Goal: Task Accomplishment & Management: Manage account settings

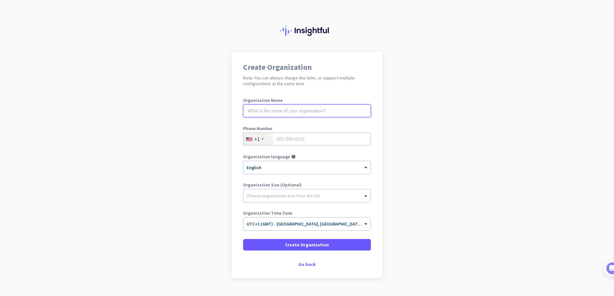
click at [271, 113] on input "text" at bounding box center [307, 111] width 128 height 13
type input "Titon Hardware Limited"
click at [265, 141] on div "+1" at bounding box center [258, 139] width 30 height 12
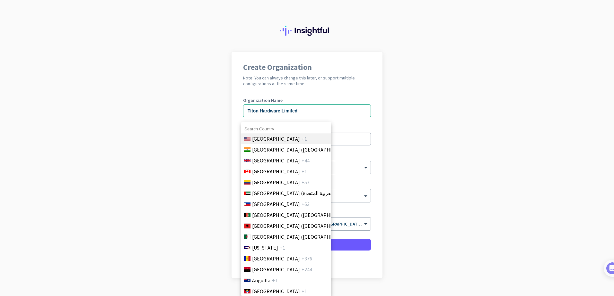
click at [262, 140] on span "[GEOGRAPHIC_DATA]" at bounding box center [276, 139] width 48 height 8
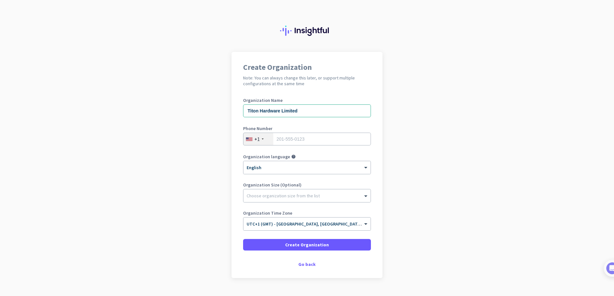
click at [262, 140] on div "+1" at bounding box center [258, 139] width 30 height 12
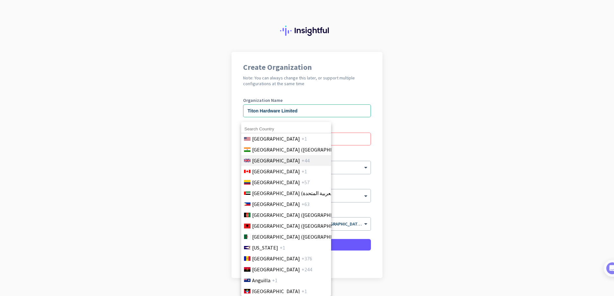
click at [269, 163] on span "[GEOGRAPHIC_DATA]" at bounding box center [276, 161] width 48 height 8
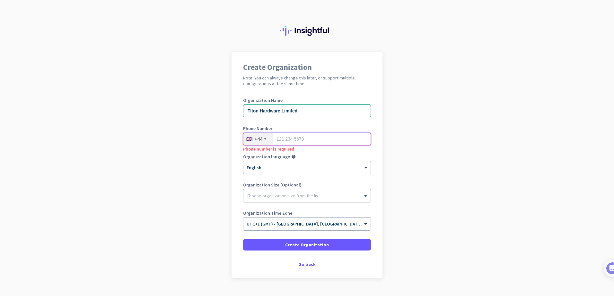
click at [304, 139] on input "tel" at bounding box center [307, 139] width 128 height 13
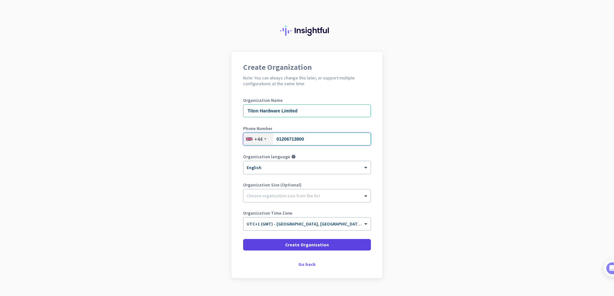
type input "01206713800"
click at [309, 245] on span "Create Organization" at bounding box center [307, 245] width 44 height 6
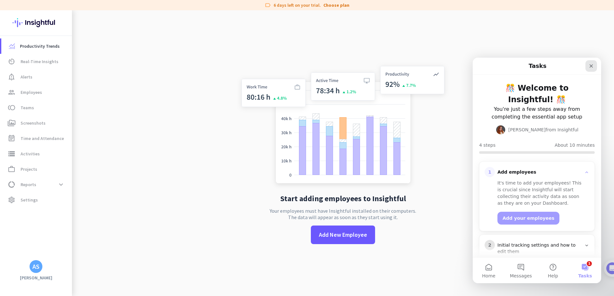
click at [591, 67] on icon "Close" at bounding box center [590, 66] width 5 height 5
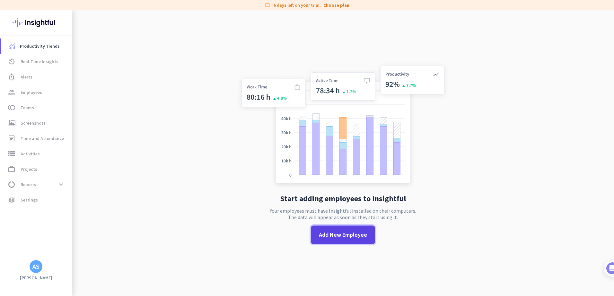
click at [348, 241] on span at bounding box center [343, 234] width 64 height 15
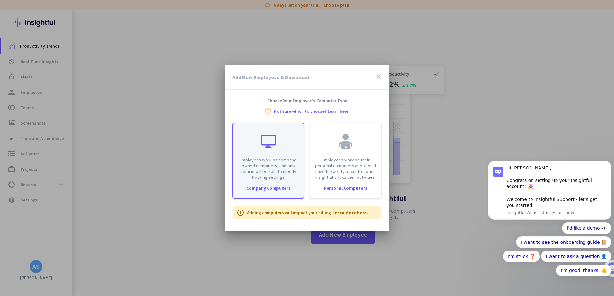
click at [278, 159] on p "Employees work on company-owned computers, and only admins will be able to modi…" at bounding box center [268, 168] width 63 height 23
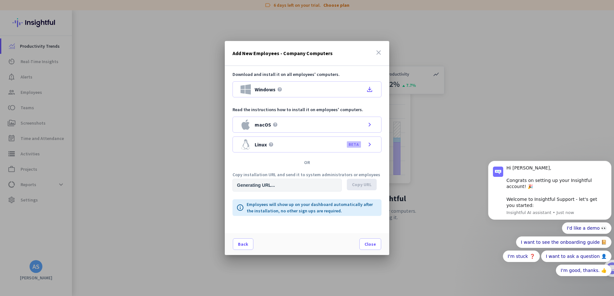
type input "[URL][DOMAIN_NAME]"
click at [369, 88] on icon "file_download" at bounding box center [369, 90] width 8 height 8
click at [375, 247] on span "Close" at bounding box center [370, 244] width 12 height 6
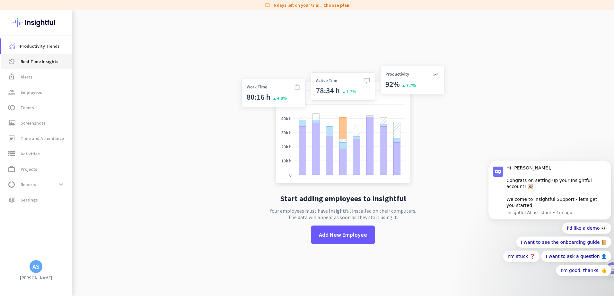
click at [36, 65] on span "Real-Time Insights" at bounding box center [40, 62] width 38 height 8
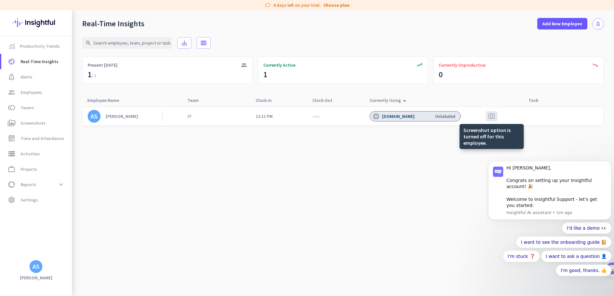
click at [492, 117] on span "photo_camera" at bounding box center [491, 117] width 8 height 8
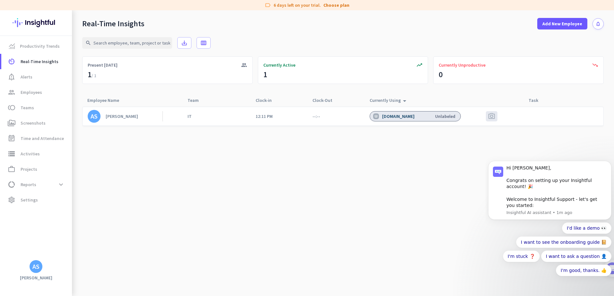
click at [103, 116] on link "AS [PERSON_NAME]" at bounding box center [125, 116] width 75 height 13
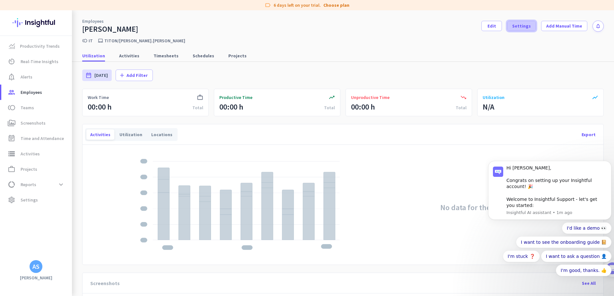
click at [513, 30] on span at bounding box center [521, 25] width 28 height 15
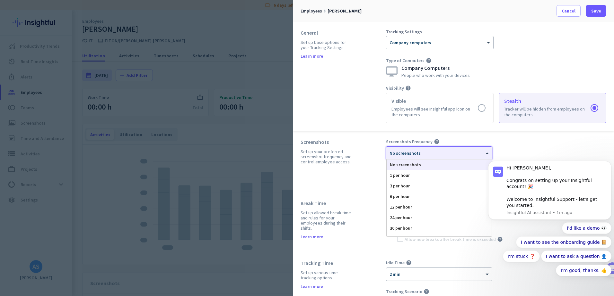
click at [463, 151] on div at bounding box center [439, 151] width 106 height 5
click at [403, 187] on div "3 per hour" at bounding box center [438, 186] width 105 height 11
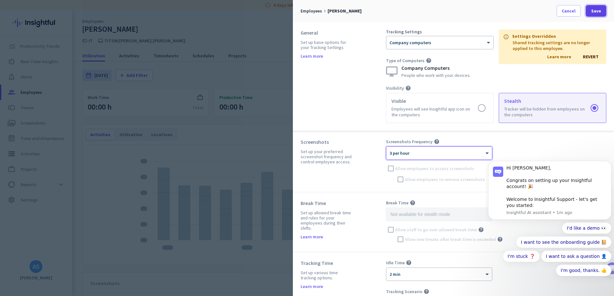
click at [597, 10] on span "Save" at bounding box center [596, 11] width 10 height 6
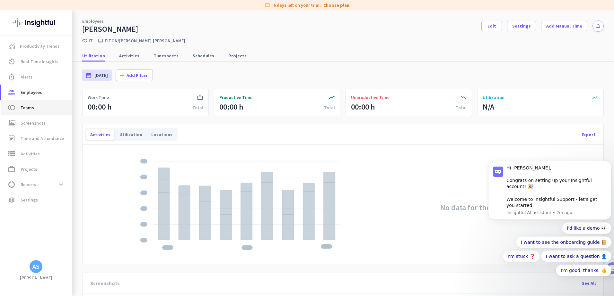
click at [32, 102] on link "toll Teams" at bounding box center [36, 107] width 71 height 15
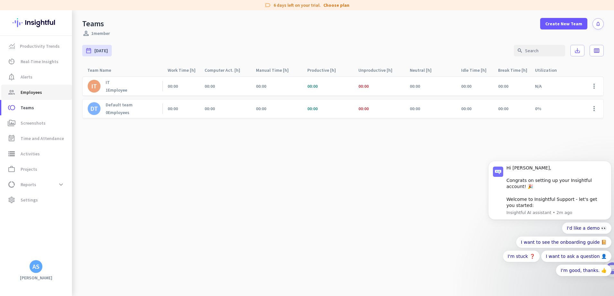
click at [28, 94] on span "Employees" at bounding box center [31, 93] width 21 height 8
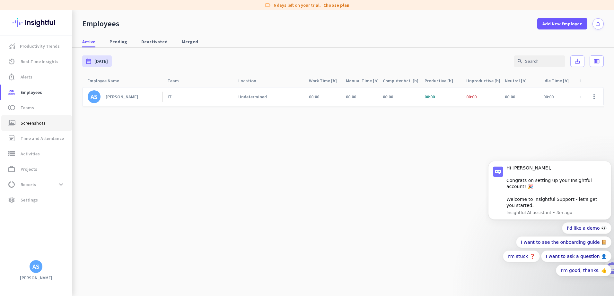
click at [35, 124] on span "Screenshots" at bounding box center [33, 123] width 25 height 8
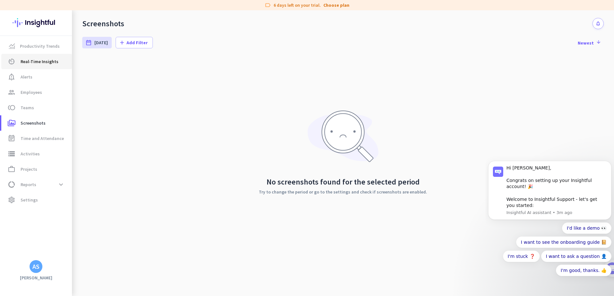
click at [33, 61] on span "Real-Time Insights" at bounding box center [40, 62] width 38 height 8
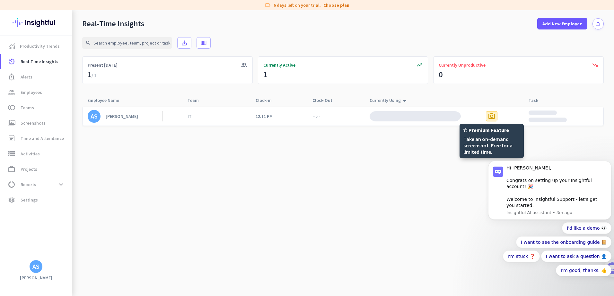
drag, startPoint x: 490, startPoint y: 115, endPoint x: 3, endPoint y: 4, distance: 499.5
click at [490, 115] on span "photo_camera" at bounding box center [491, 117] width 8 height 8
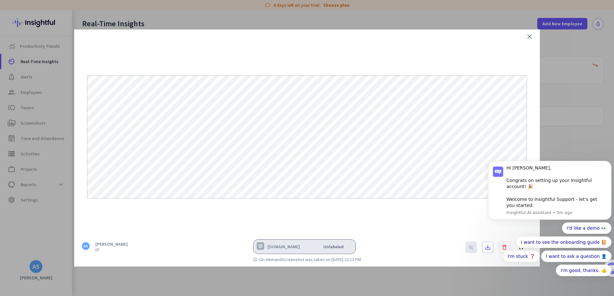
click at [529, 38] on icon "close" at bounding box center [529, 37] width 8 height 8
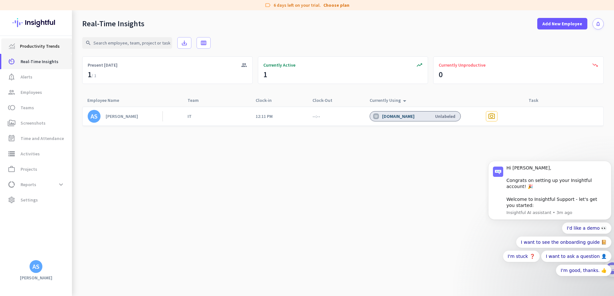
drag, startPoint x: 36, startPoint y: 47, endPoint x: 37, endPoint y: 57, distance: 10.6
click at [36, 47] on span "Productivity Trends" at bounding box center [40, 46] width 40 height 8
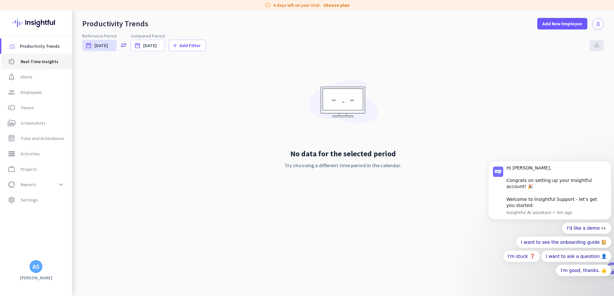
click at [36, 63] on span "Real-Time Insights" at bounding box center [40, 62] width 38 height 8
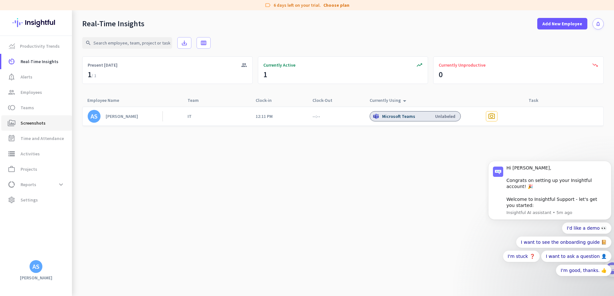
drag, startPoint x: 31, startPoint y: 123, endPoint x: 48, endPoint y: 136, distance: 21.0
click at [31, 123] on span "Screenshots" at bounding box center [33, 123] width 25 height 8
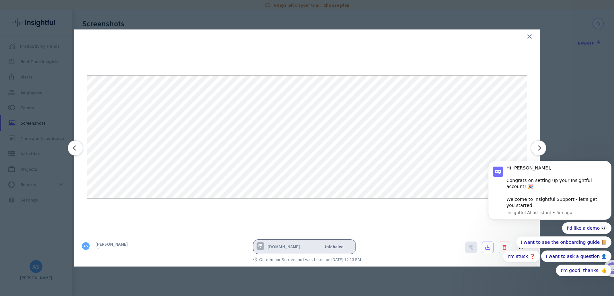
click at [531, 36] on icon "close" at bounding box center [529, 37] width 8 height 8
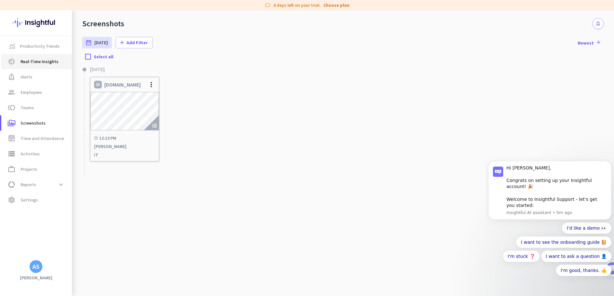
click at [39, 59] on span "Real-Time Insights" at bounding box center [40, 62] width 38 height 8
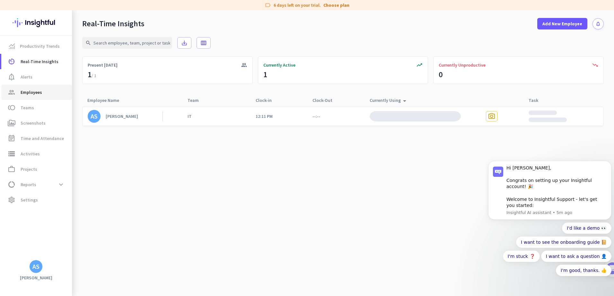
click at [31, 92] on span "Employees" at bounding box center [31, 93] width 21 height 8
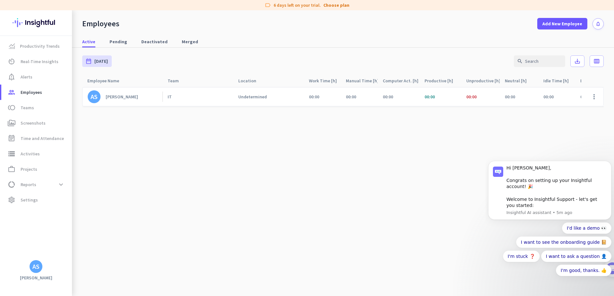
click at [116, 98] on div "[PERSON_NAME]" at bounding box center [122, 97] width 32 height 6
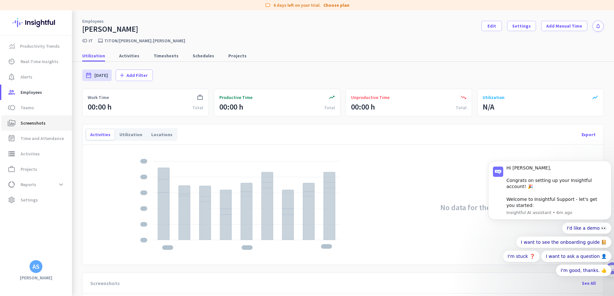
click at [33, 124] on span "Screenshots" at bounding box center [33, 123] width 25 height 8
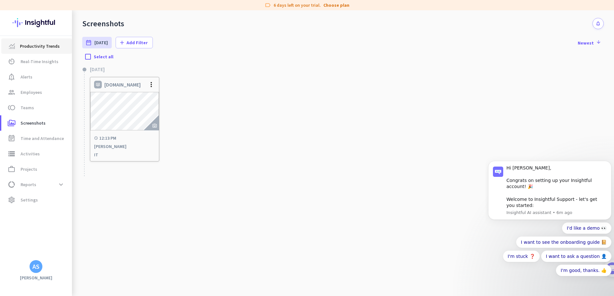
click at [37, 47] on span "Productivity Trends" at bounding box center [40, 46] width 40 height 8
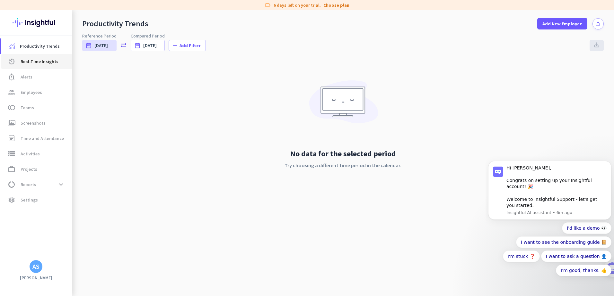
click at [37, 56] on link "av_timer Real-Time Insights" at bounding box center [36, 61] width 71 height 15
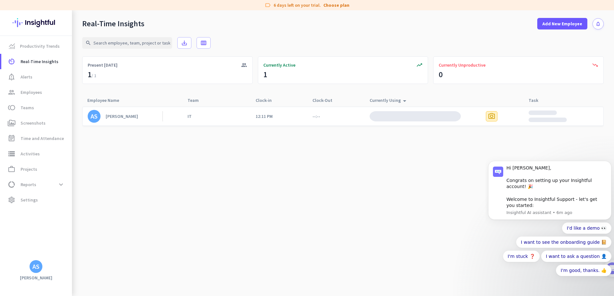
click at [492, 117] on span "photo_camera" at bounding box center [491, 117] width 8 height 8
click at [30, 91] on span "Employees" at bounding box center [31, 93] width 21 height 8
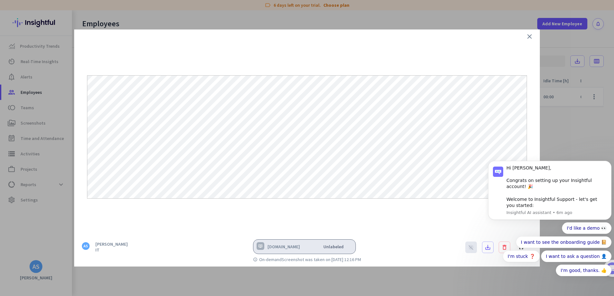
click at [527, 39] on icon "close" at bounding box center [529, 37] width 8 height 8
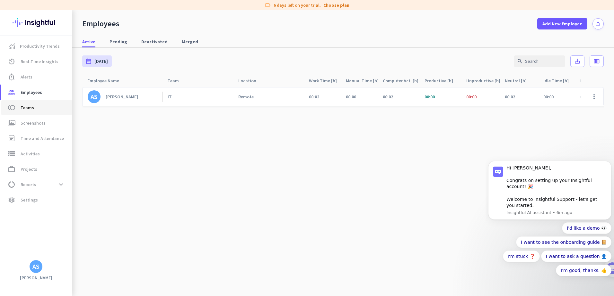
click at [31, 106] on span "Teams" at bounding box center [27, 108] width 13 height 8
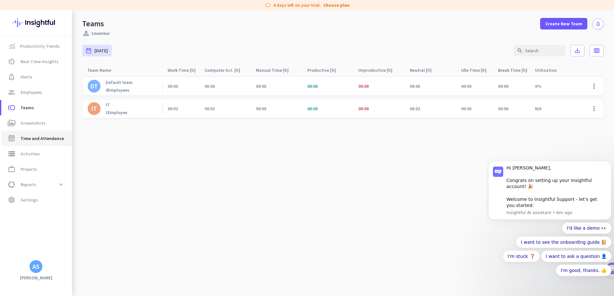
click at [36, 140] on span "Time and Attendance" at bounding box center [42, 139] width 43 height 8
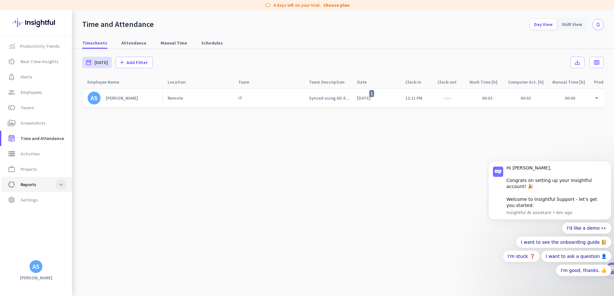
click at [64, 185] on span at bounding box center [61, 185] width 12 height 12
click at [45, 218] on span "Workload Distribution" at bounding box center [35, 215] width 59 height 15
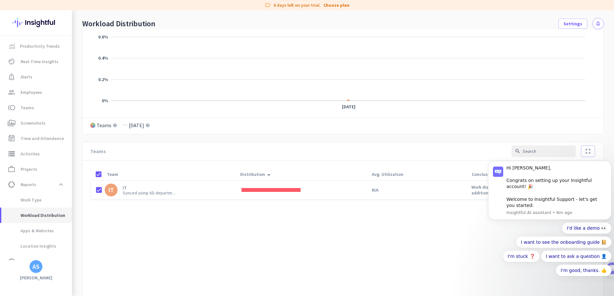
scroll to position [131, 0]
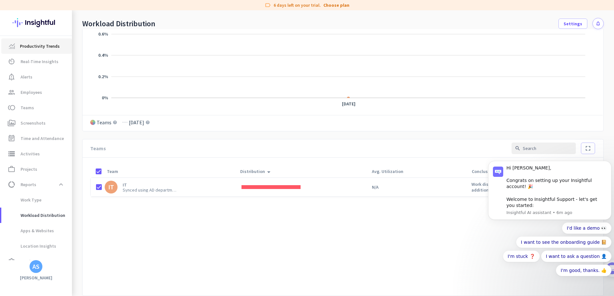
click at [31, 49] on span "Productivity Trends" at bounding box center [40, 46] width 40 height 8
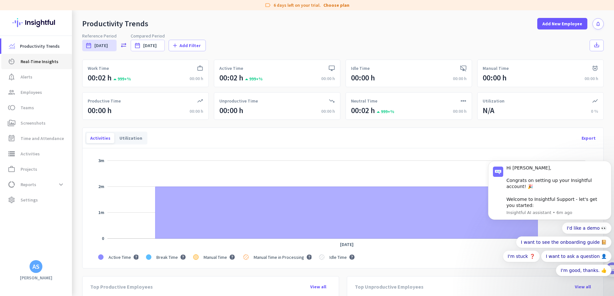
click at [18, 60] on span "av_timer Real-Time Insights" at bounding box center [36, 62] width 60 height 8
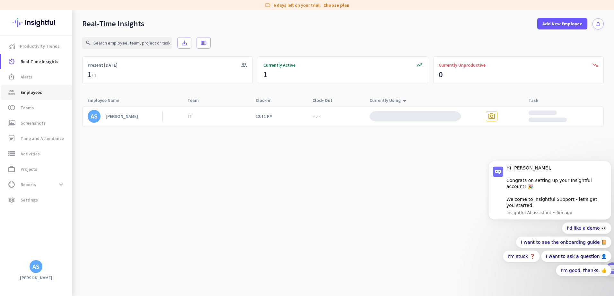
click at [30, 94] on span "Employees" at bounding box center [31, 93] width 21 height 8
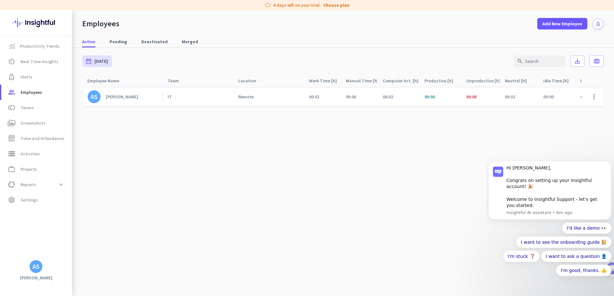
click at [118, 97] on div "[PERSON_NAME]" at bounding box center [122, 97] width 32 height 6
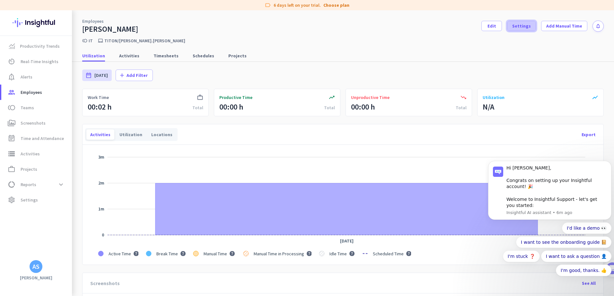
click at [526, 28] on span "Settings" at bounding box center [521, 26] width 19 height 6
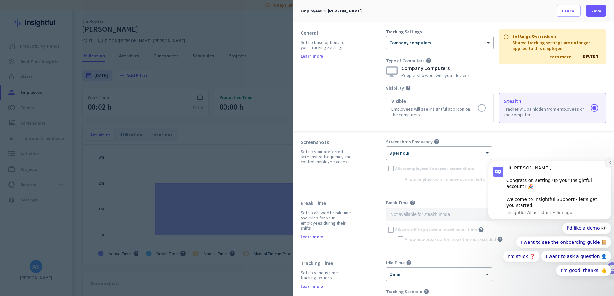
click at [609, 167] on button "Dismiss notification" at bounding box center [609, 163] width 8 height 8
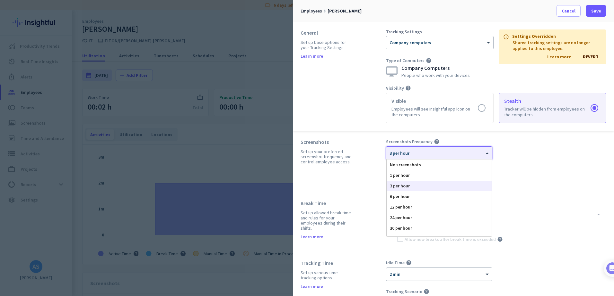
click at [483, 154] on div "× 3 per hour" at bounding box center [435, 153] width 98 height 5
click at [442, 163] on div "No screenshots" at bounding box center [438, 165] width 105 height 11
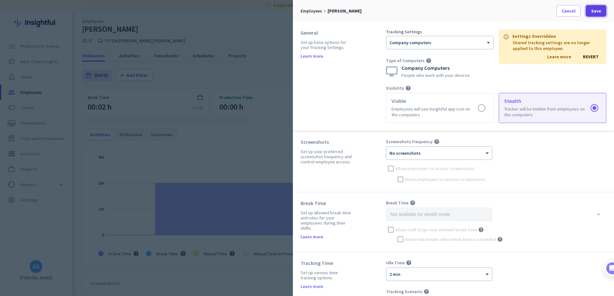
click at [595, 12] on span "Save" at bounding box center [596, 11] width 10 height 6
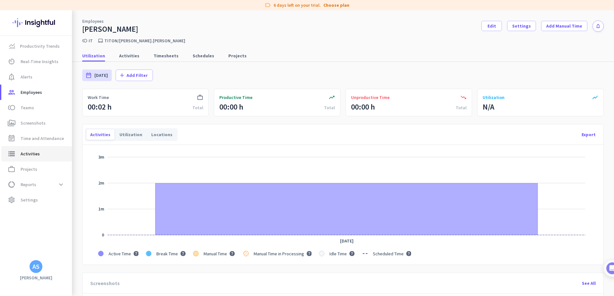
click at [34, 154] on span "Activities" at bounding box center [30, 154] width 19 height 8
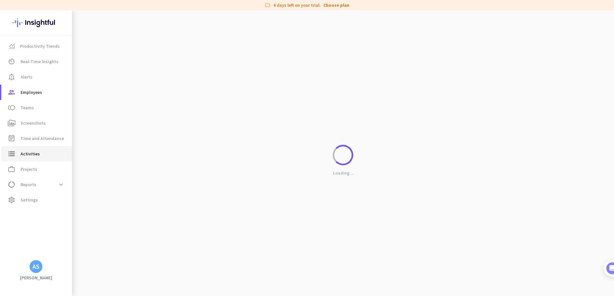
type input "[DATE]"
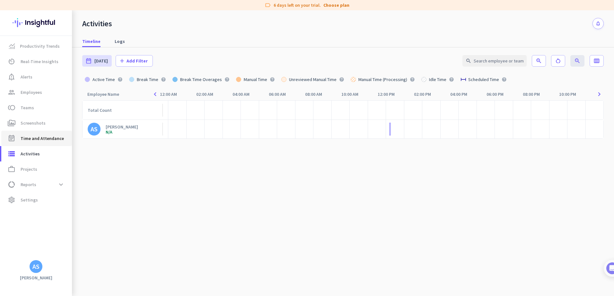
click at [31, 139] on span "Time and Attendance" at bounding box center [42, 139] width 43 height 8
type input "[DATE] - [DATE]"
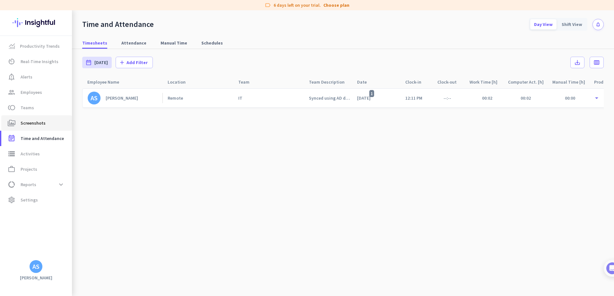
click at [18, 125] on span "perm_media Screenshots" at bounding box center [36, 123] width 60 height 8
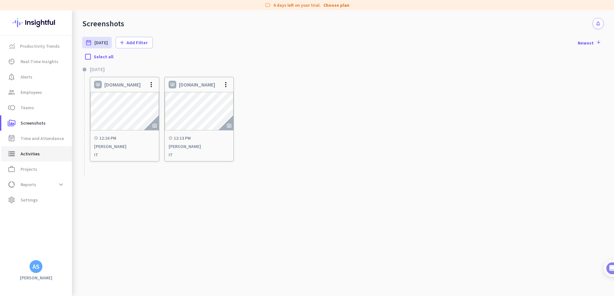
click at [30, 157] on span "Activities" at bounding box center [30, 154] width 19 height 8
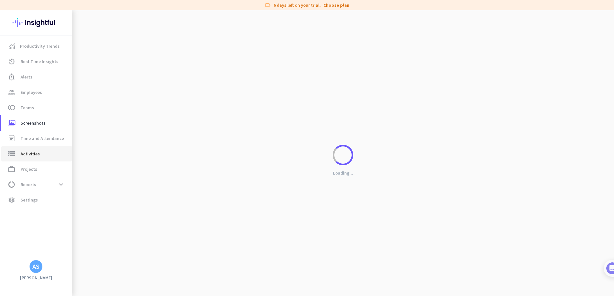
type input "[DATE]"
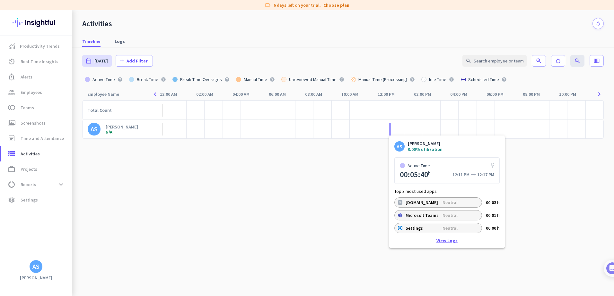
click at [444, 241] on link "View Logs" at bounding box center [446, 241] width 21 height 4
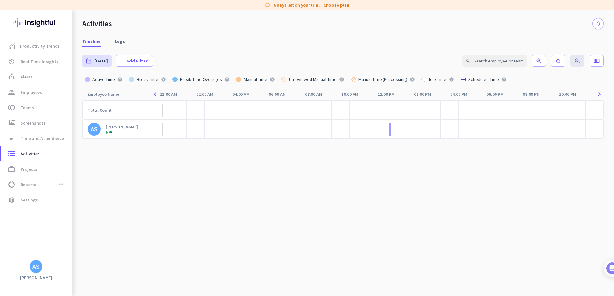
type input "[DATE] - [DATE]"
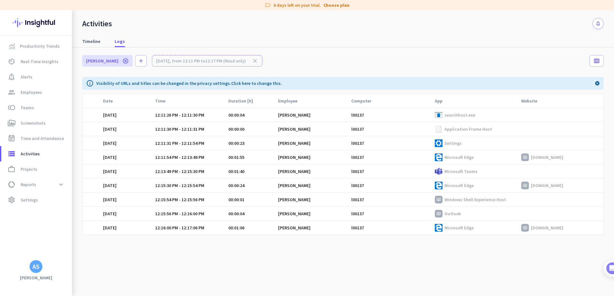
click at [440, 187] on img at bounding box center [438, 186] width 8 height 8
click at [451, 232] on td "Microsoft Edge" at bounding box center [474, 228] width 86 height 14
drag, startPoint x: 451, startPoint y: 232, endPoint x: 543, endPoint y: 235, distance: 91.8
click at [543, 235] on td "[DOMAIN_NAME]" at bounding box center [560, 228] width 86 height 14
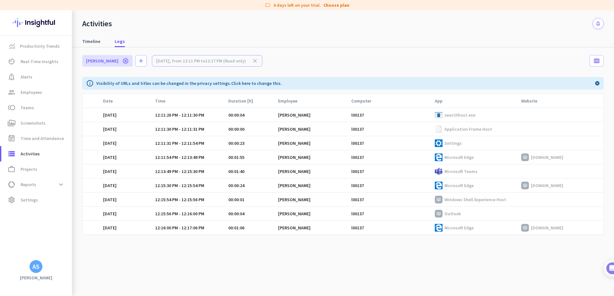
drag, startPoint x: 563, startPoint y: 159, endPoint x: 513, endPoint y: 156, distance: 50.1
click at [513, 156] on tr "[DATE] 12:11:54 PM - 12:13:49 PM 00:01:55 [PERSON_NAME] l00137 Microsoft Edge […" at bounding box center [342, 157] width 521 height 14
click at [543, 238] on cdk-virtual-scroll-viewport "Date Time Duration [h] Employee Computer App Website [DATE] 12:11:26 PM - 12:11…" at bounding box center [342, 195] width 521 height 203
drag, startPoint x: 480, startPoint y: 114, endPoint x: 445, endPoint y: 114, distance: 35.0
click at [445, 114] on div "searchhost.exe" at bounding box center [475, 115] width 82 height 8
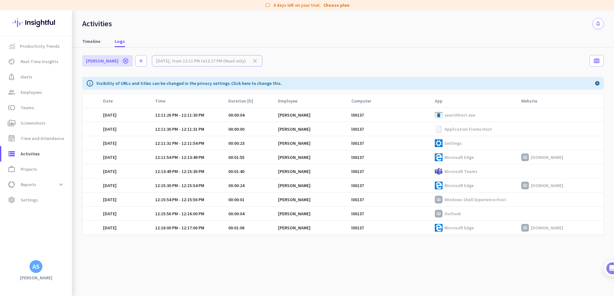
drag, startPoint x: 445, startPoint y: 114, endPoint x: 479, endPoint y: 133, distance: 39.1
click at [479, 133] on td "Application Frame Host" at bounding box center [474, 129] width 86 height 14
click at [525, 186] on img at bounding box center [525, 186] width 8 height 8
click at [536, 185] on p "[DOMAIN_NAME]" at bounding box center [546, 186] width 32 height 6
click at [546, 187] on p "[DOMAIN_NAME]" at bounding box center [546, 186] width 32 height 6
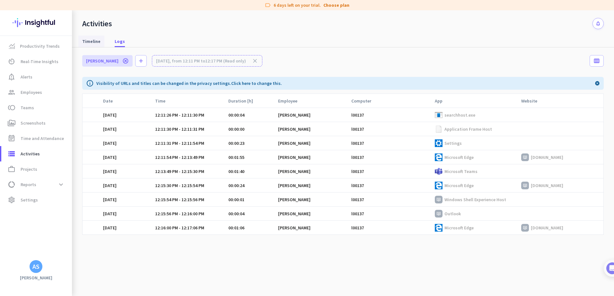
click at [93, 42] on span "Timeline" at bounding box center [91, 41] width 18 height 6
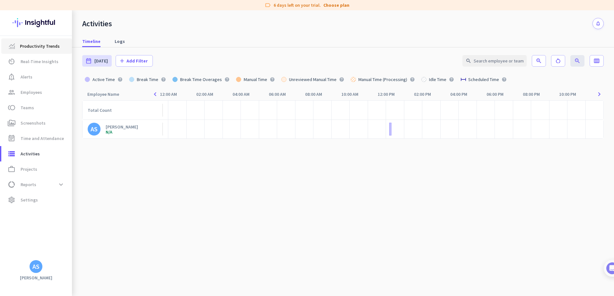
click at [31, 47] on span "Productivity Trends" at bounding box center [40, 46] width 40 height 8
type input "[DATE] - [DATE]"
